Goal: Browse casually

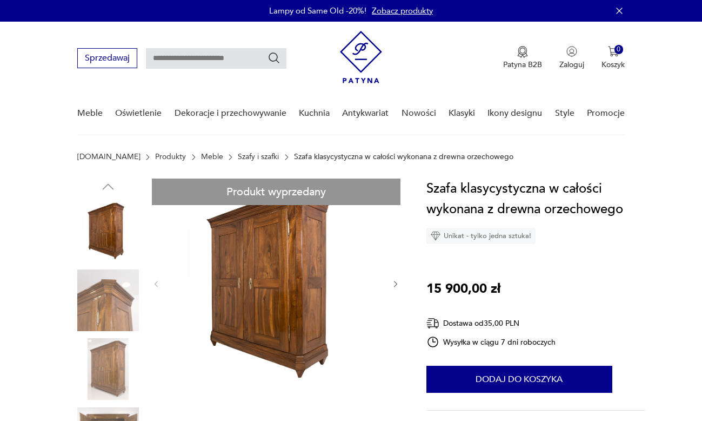
click at [109, 303] on img at bounding box center [108, 300] width 62 height 62
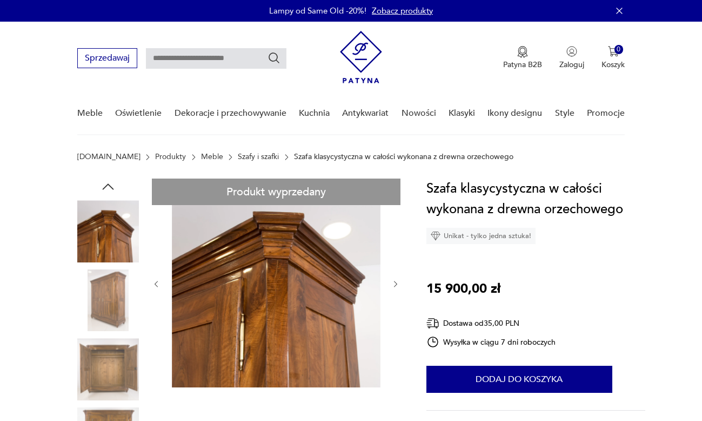
click at [112, 342] on img at bounding box center [108, 369] width 62 height 62
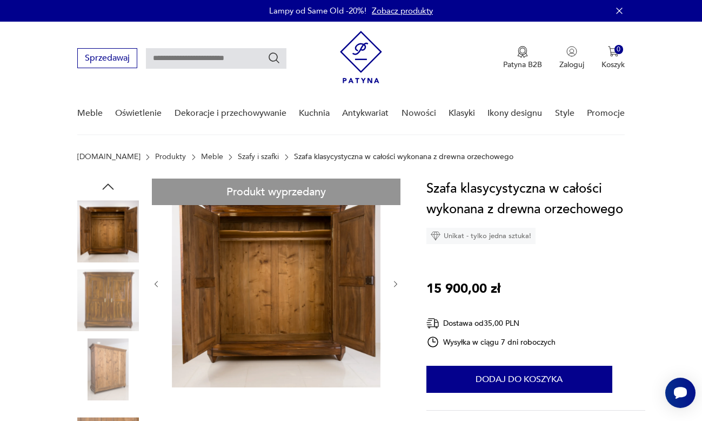
click at [112, 309] on img at bounding box center [108, 300] width 62 height 62
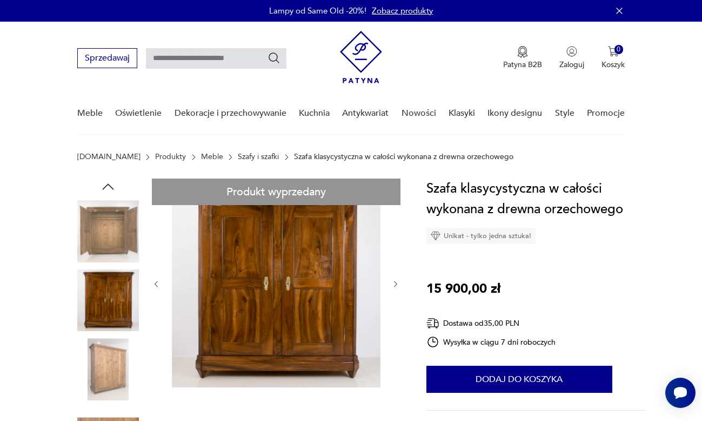
click at [114, 373] on img at bounding box center [108, 369] width 62 height 62
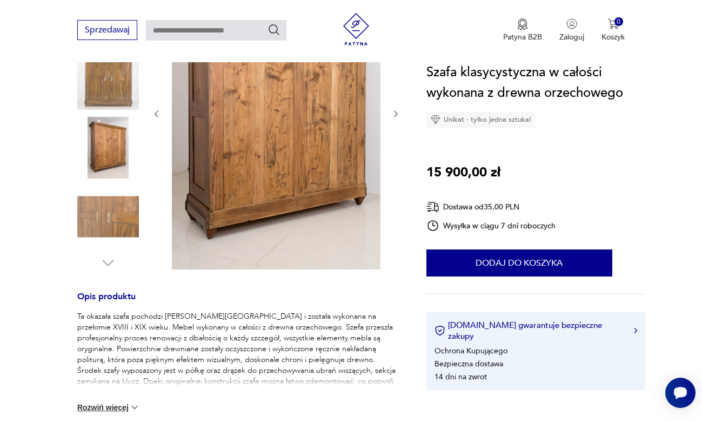
click at [106, 212] on img at bounding box center [108, 216] width 62 height 62
